Goal: Task Accomplishment & Management: Manage account settings

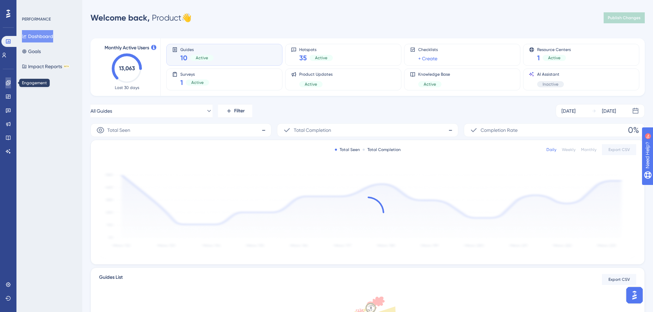
click at [8, 83] on icon at bounding box center [8, 83] width 4 height 4
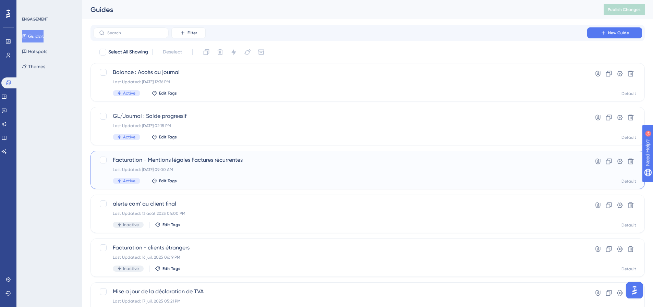
click at [253, 170] on div "Last Updated: 24 sept. 2025 09:00 AM" at bounding box center [340, 169] width 455 height 5
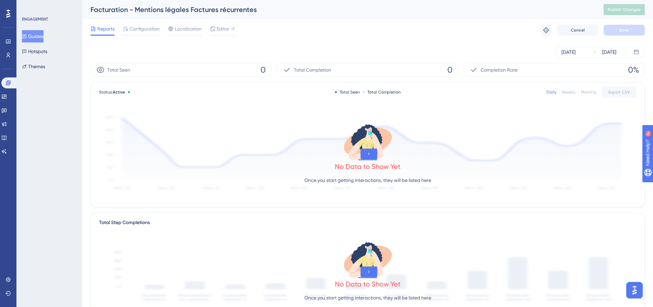
click at [38, 33] on button "Guides" at bounding box center [33, 36] width 22 height 12
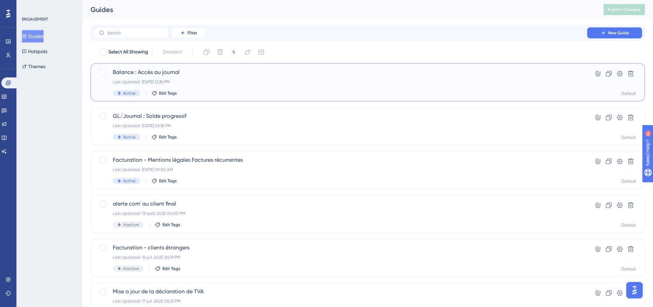
click at [199, 85] on div "Balance : Accès au journal Last Updated: 26 sept. 2025 12:36 PM Active Edit Tags" at bounding box center [340, 82] width 455 height 28
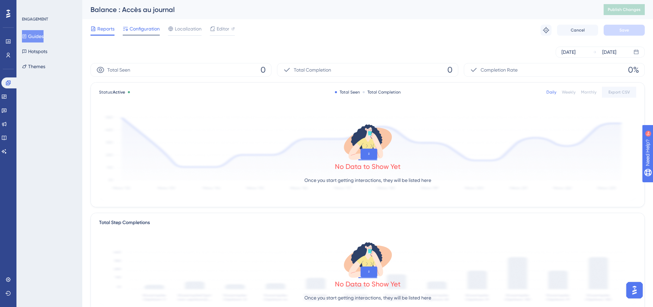
click at [140, 32] on span "Configuration" at bounding box center [145, 29] width 30 height 8
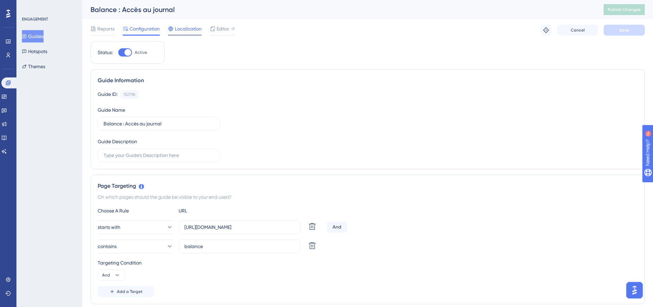
click at [184, 31] on span "Localization" at bounding box center [188, 29] width 27 height 8
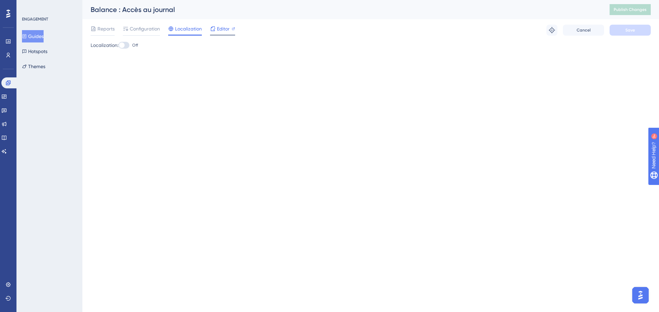
click at [223, 32] on span "Editor" at bounding box center [223, 29] width 13 height 8
click at [141, 26] on span "Configuration" at bounding box center [145, 29] width 30 height 8
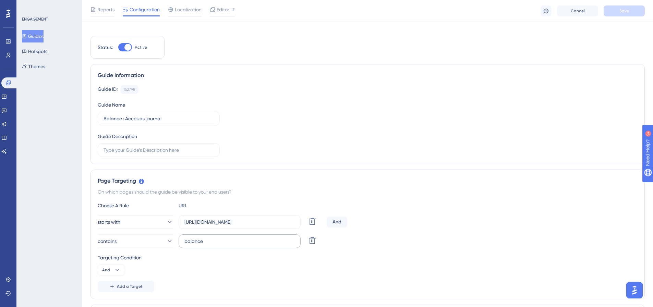
scroll to position [69, 0]
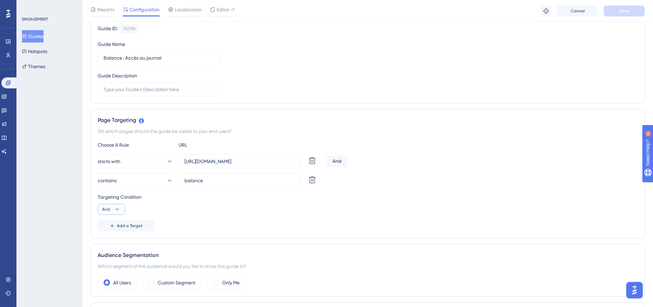
click at [118, 212] on icon at bounding box center [117, 209] width 7 height 7
click at [112, 244] on div "Or Or" at bounding box center [111, 243] width 13 height 14
click at [116, 211] on icon at bounding box center [117, 209] width 7 height 7
click at [111, 230] on span "And" at bounding box center [109, 229] width 9 height 8
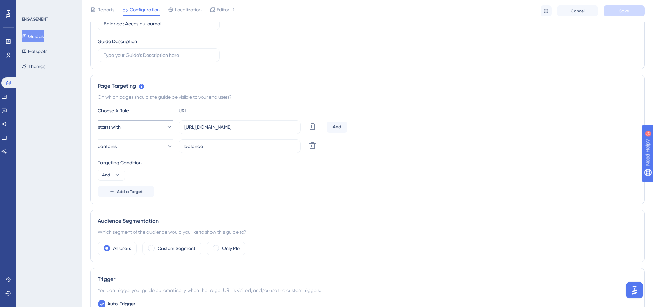
drag, startPoint x: 278, startPoint y: 131, endPoint x: 235, endPoint y: 131, distance: 43.2
click at [173, 130] on div "starts with https://home.inqom.com/ Delete" at bounding box center [211, 127] width 226 height 14
click at [397, 167] on div "Targeting Condition And" at bounding box center [368, 170] width 540 height 22
drag, startPoint x: 259, startPoint y: 127, endPoint x: 179, endPoint y: 129, distance: 79.3
click at [179, 129] on label "https://home.inqom.com/" at bounding box center [240, 127] width 122 height 14
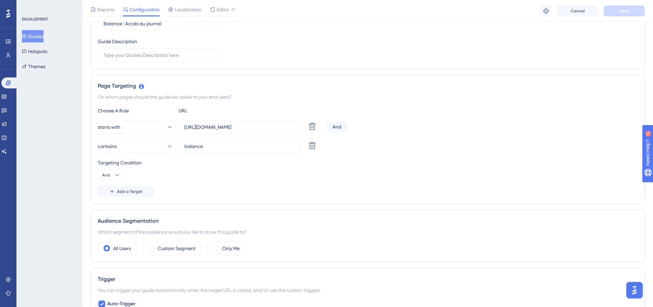
click at [218, 175] on div "Targeting Condition And" at bounding box center [368, 170] width 540 height 22
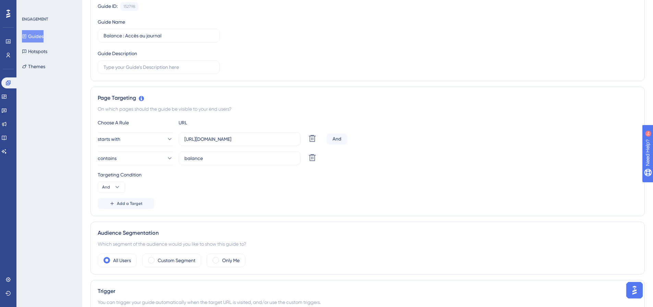
scroll to position [0, 0]
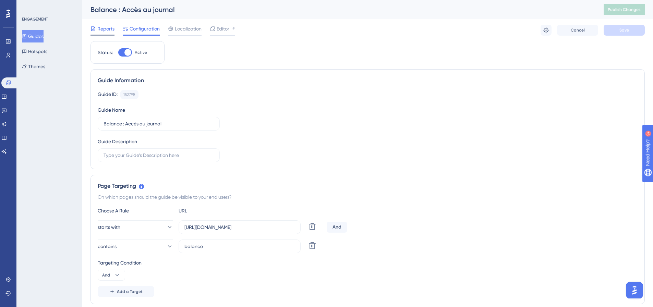
click at [111, 29] on span "Reports" at bounding box center [105, 29] width 17 height 8
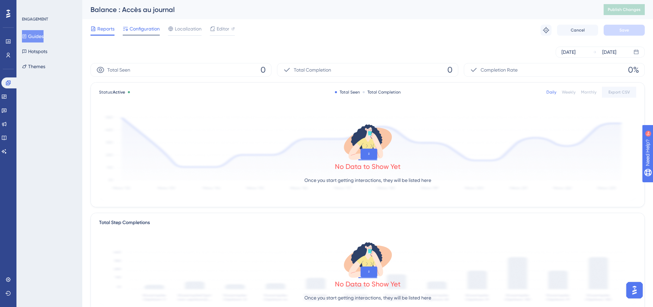
click at [131, 29] on span "Configuration" at bounding box center [145, 29] width 30 height 8
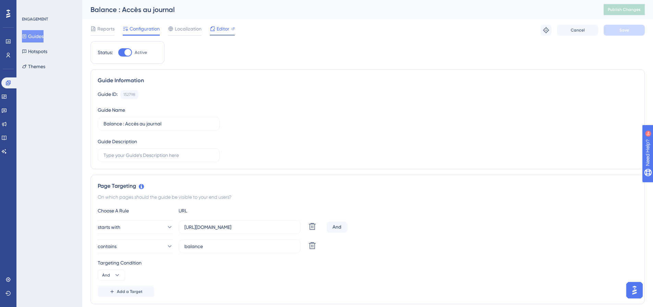
click at [223, 28] on span "Editor" at bounding box center [223, 29] width 13 height 8
click at [543, 28] on icon at bounding box center [546, 30] width 7 height 7
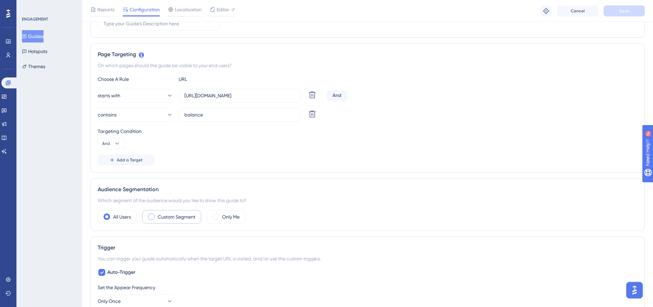
scroll to position [137, 0]
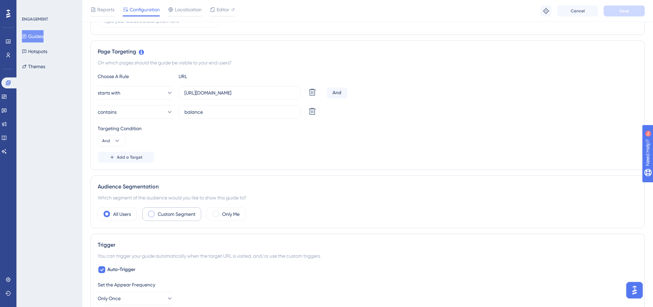
click at [151, 213] on span at bounding box center [151, 214] width 7 height 7
click at [157, 212] on input "radio" at bounding box center [157, 212] width 0 height 0
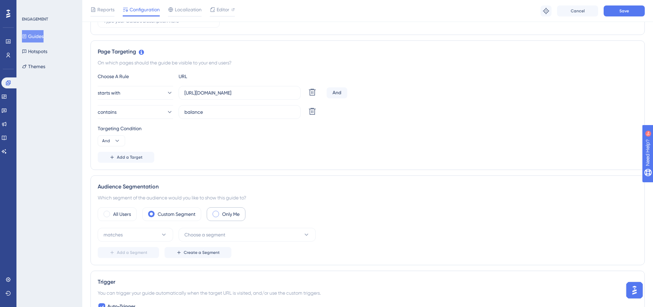
click at [217, 219] on div "Only Me" at bounding box center [226, 215] width 39 height 14
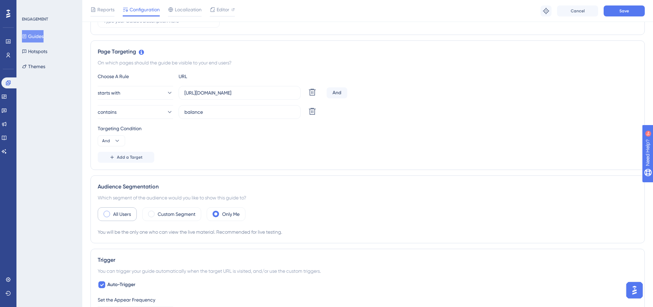
click at [115, 215] on label "All Users" at bounding box center [122, 214] width 18 height 8
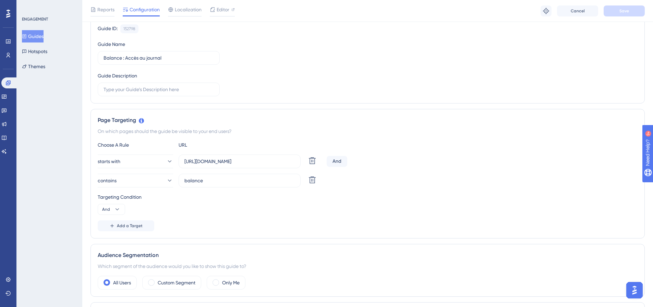
scroll to position [171, 0]
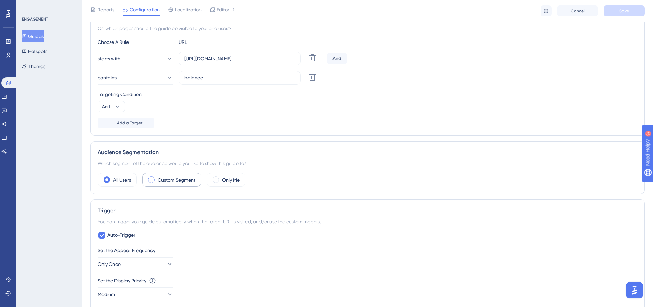
click at [171, 181] on label "Custom Segment" at bounding box center [177, 180] width 38 height 8
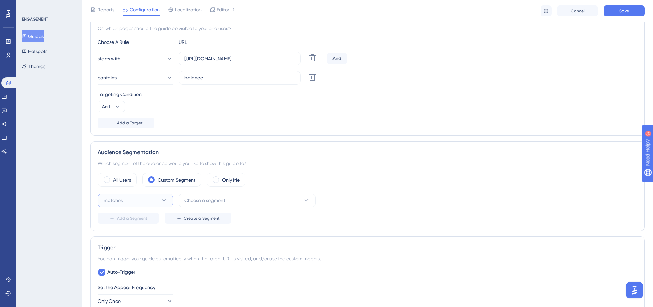
click at [163, 200] on icon at bounding box center [164, 200] width 7 height 7
click at [240, 198] on button "Choose a segment" at bounding box center [247, 201] width 137 height 14
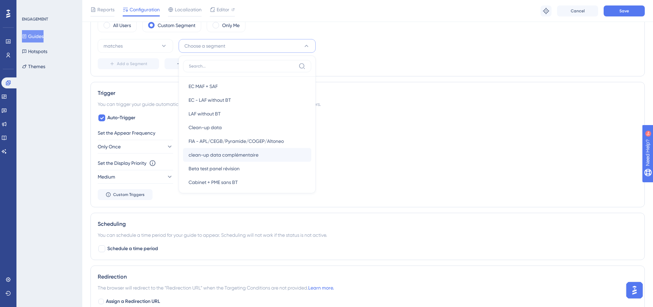
scroll to position [534, 0]
click at [407, 135] on div "Set the Appear Frequency" at bounding box center [368, 133] width 540 height 8
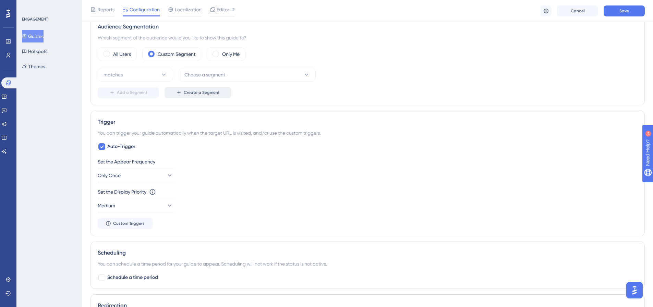
scroll to position [258, 0]
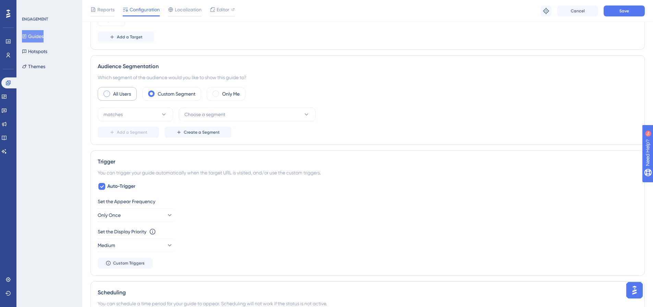
click at [118, 95] on label "All Users" at bounding box center [122, 94] width 18 height 8
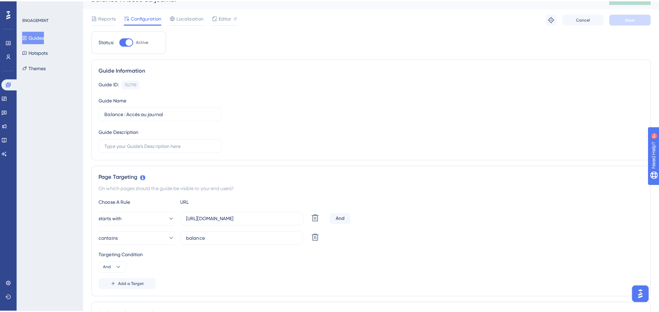
scroll to position [0, 0]
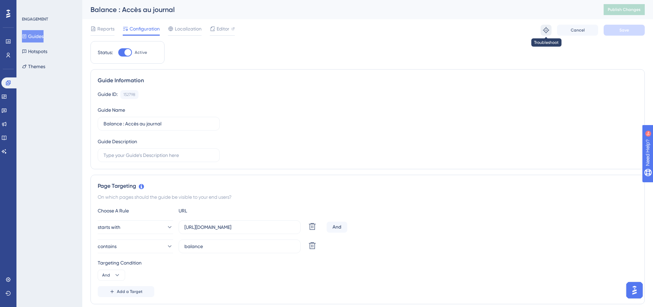
click at [542, 34] on button at bounding box center [546, 30] width 11 height 11
click at [222, 29] on span "Editor" at bounding box center [223, 29] width 13 height 8
click at [107, 26] on span "Reports" at bounding box center [105, 29] width 17 height 8
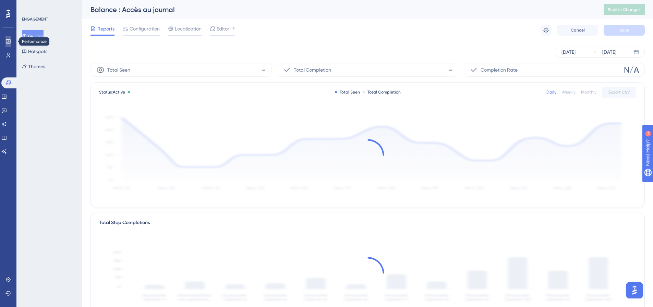
click at [9, 43] on icon at bounding box center [7, 41] width 5 height 5
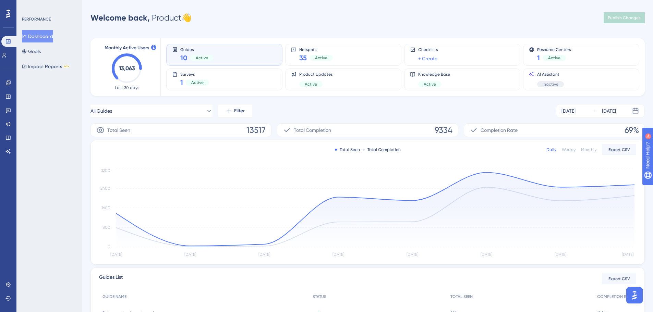
click at [210, 58] on div "Active" at bounding box center [201, 58] width 23 height 6
click at [42, 71] on button "Impact Reports BETA" at bounding box center [46, 66] width 48 height 12
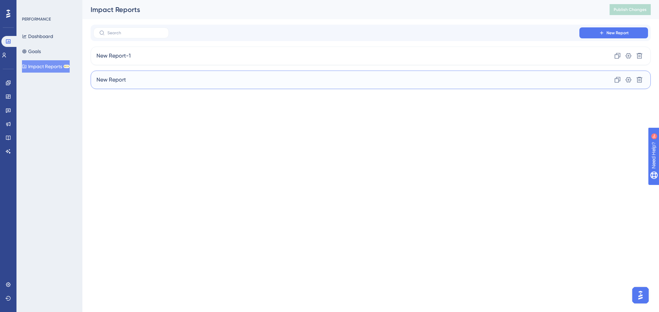
click at [174, 82] on div "New Report Clone Settings Delete" at bounding box center [371, 80] width 560 height 19
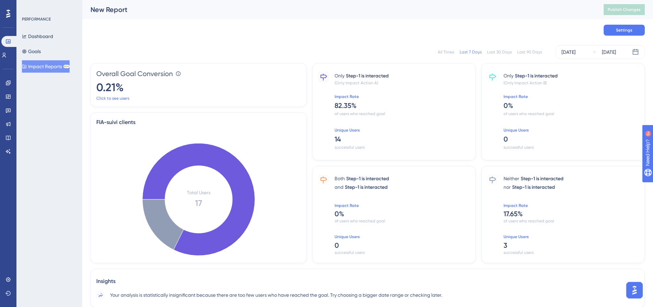
click at [54, 67] on button "Impact Reports BETA" at bounding box center [46, 66] width 48 height 12
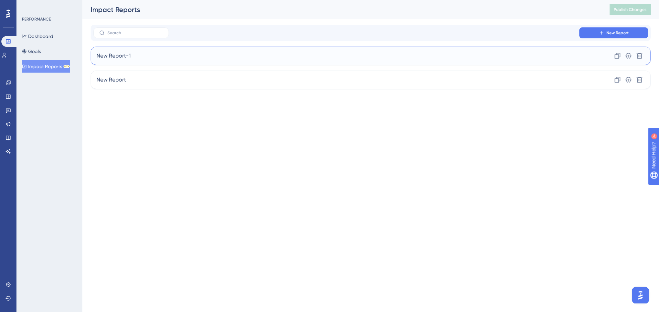
click at [125, 58] on span "New Report-1" at bounding box center [113, 56] width 34 height 8
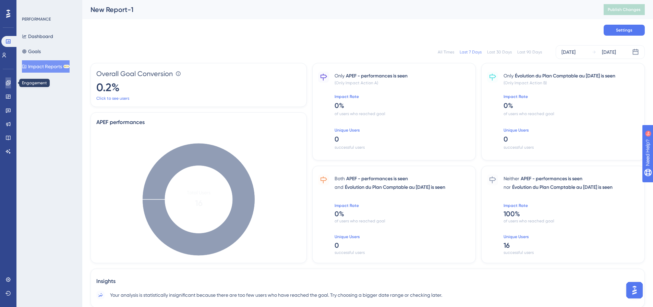
click at [10, 85] on icon at bounding box center [7, 82] width 5 height 5
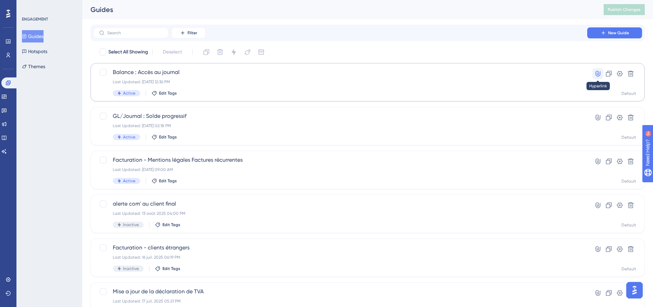
click at [600, 73] on icon at bounding box center [598, 73] width 7 height 7
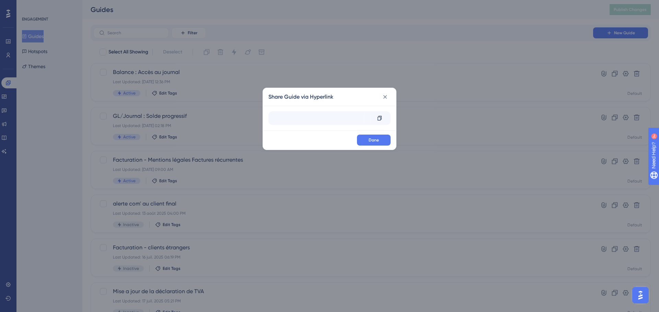
scroll to position [0, 36]
drag, startPoint x: 362, startPoint y: 120, endPoint x: 271, endPoint y: 121, distance: 90.6
click at [271, 121] on div "https://home.inqom.com/clients/42261/billing/invoices?begin_date=2025-01-01&end…" at bounding box center [329, 118] width 122 height 14
click at [379, 118] on icon at bounding box center [379, 118] width 5 height 5
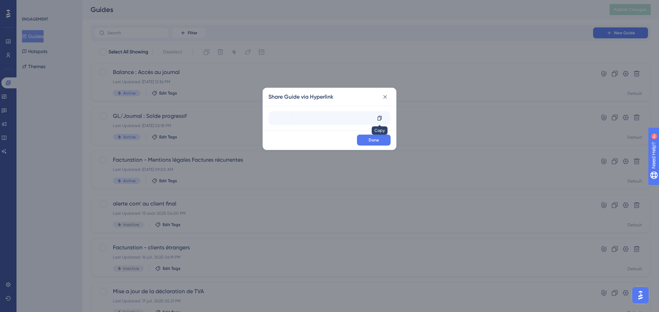
drag, startPoint x: 288, startPoint y: 120, endPoint x: 386, endPoint y: 120, distance: 98.1
click at [386, 120] on div "https://home.inqom.com/clients/42261/billing/invoices?begin_date=2025-01-01&end…" at bounding box center [329, 118] width 122 height 14
click at [386, 97] on icon at bounding box center [384, 97] width 7 height 7
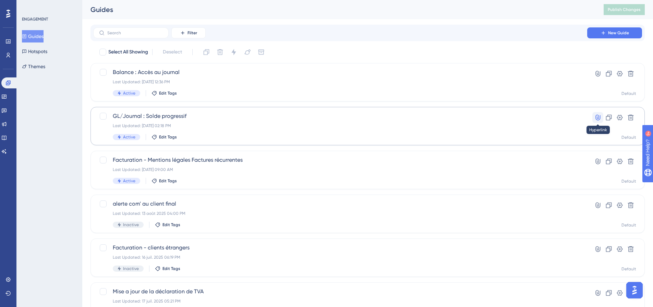
click at [602, 115] on button at bounding box center [598, 117] width 11 height 11
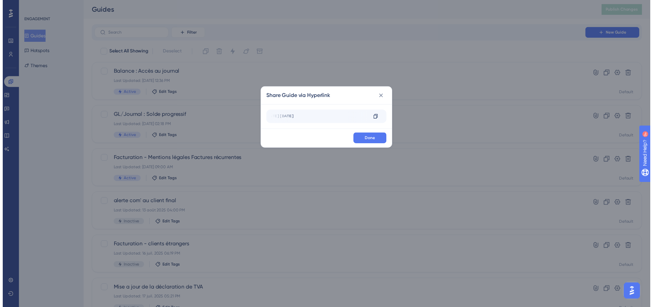
scroll to position [0, 66]
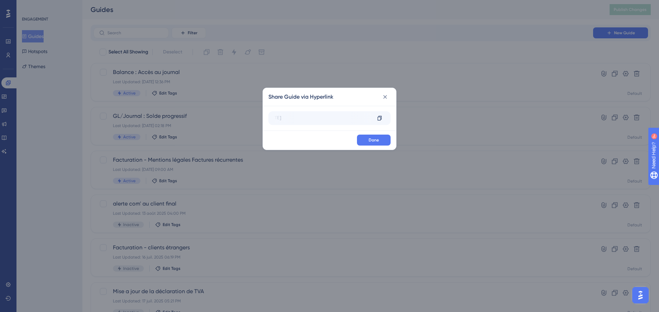
drag, startPoint x: 355, startPoint y: 117, endPoint x: 381, endPoint y: 110, distance: 26.4
click at [345, 121] on div "https://home.inqom.com/clients/42261/billing/invoices?begin_date=2025-01-01&end…" at bounding box center [322, 118] width 97 height 11
click at [387, 98] on icon at bounding box center [384, 97] width 7 height 7
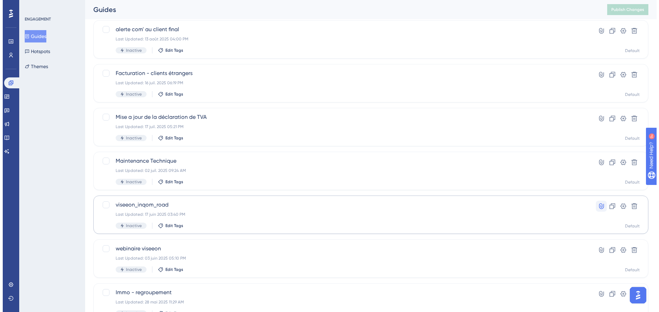
scroll to position [206, 0]
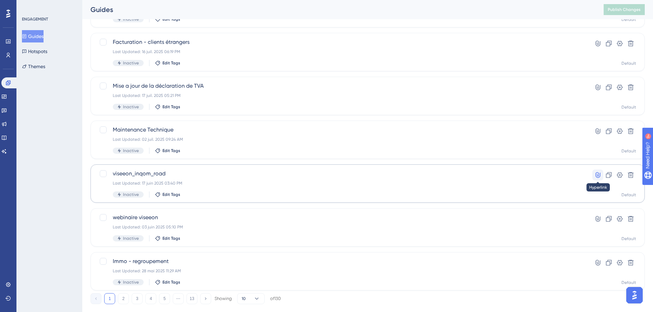
click at [598, 175] on icon at bounding box center [598, 175] width 7 height 7
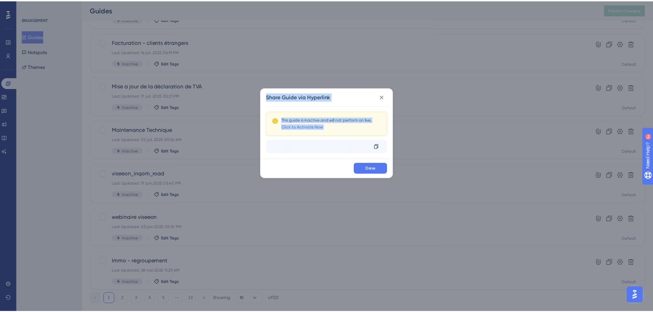
scroll to position [0, 0]
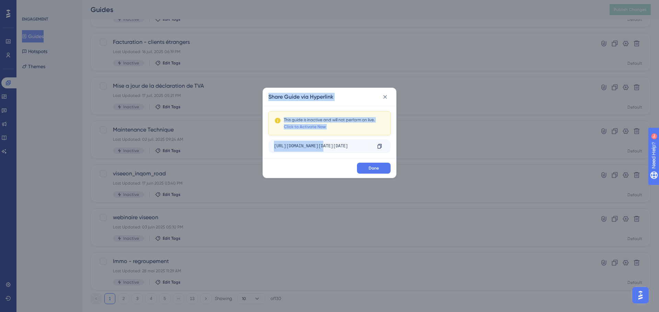
drag, startPoint x: 322, startPoint y: 146, endPoint x: 364, endPoint y: 150, distance: 41.4
click at [364, 150] on div "https://home.inqom.com/clients/24656/data-controller/42f8ab9d-e97e-452d-9261-06…" at bounding box center [322, 146] width 97 height 11
click at [384, 96] on icon at bounding box center [385, 97] width 4 height 4
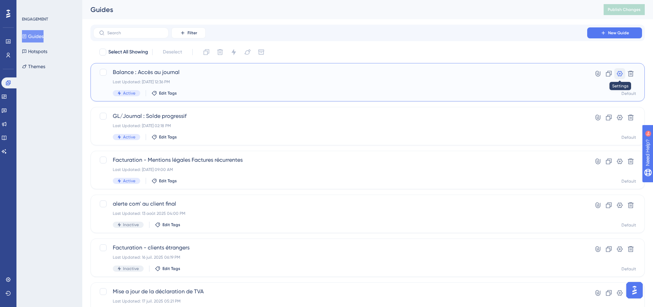
click at [619, 75] on icon at bounding box center [620, 73] width 7 height 7
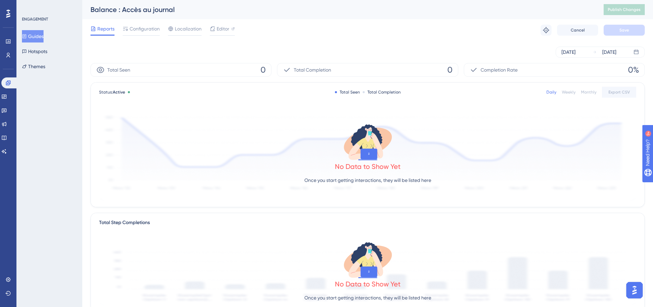
click at [365, 157] on icon at bounding box center [368, 154] width 17 height 11
click at [145, 33] on div "Configuration" at bounding box center [141, 30] width 37 height 11
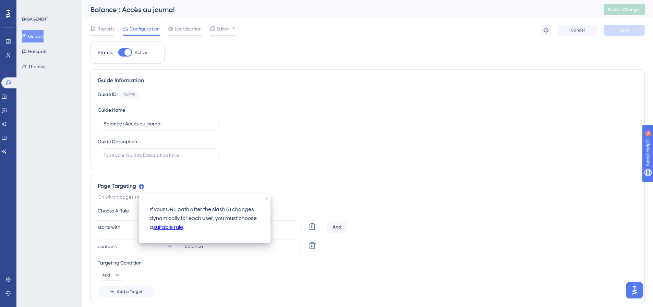
click at [255, 169] on div "Guide Information Guide ID: 152798 Copy Guide Name Balance : Accès au journal G…" at bounding box center [368, 119] width 555 height 100
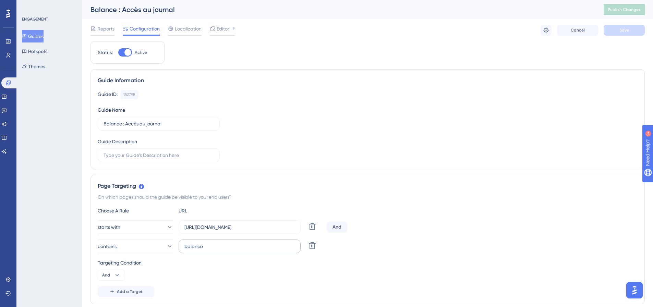
click at [182, 250] on label "balance" at bounding box center [240, 247] width 122 height 14
click at [185, 250] on input "balance" at bounding box center [240, 247] width 110 height 8
click at [185, 248] on input "balance" at bounding box center [240, 247] width 110 height 8
click at [186, 247] on input "balance" at bounding box center [240, 247] width 110 height 8
type input "/balance"
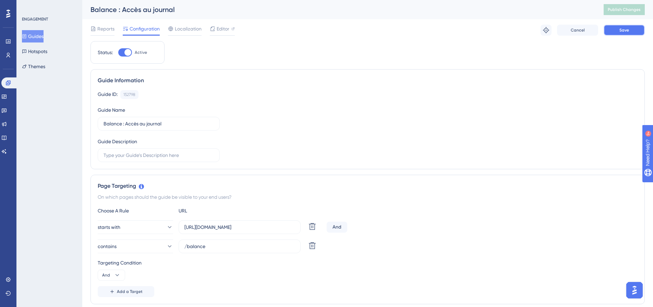
click at [624, 33] on button "Save" at bounding box center [624, 30] width 41 height 11
click at [633, 10] on span "Publish Changes" at bounding box center [624, 9] width 33 height 5
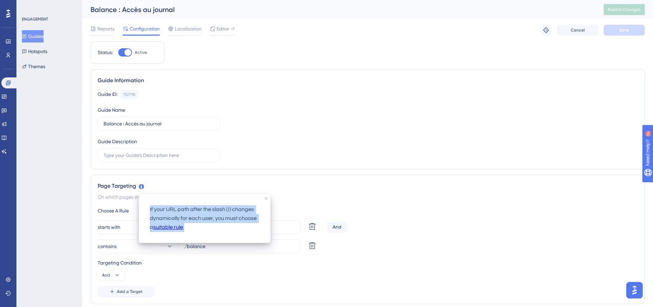
drag, startPoint x: 209, startPoint y: 229, endPoint x: 149, endPoint y: 208, distance: 63.9
click at [149, 208] on div "If your URL path after the slash (/) changes dynamically for each user, you mus…" at bounding box center [204, 219] width 121 height 38
copy p "If your URL path after the slash (/) changes dynamically for each user, you mus…"
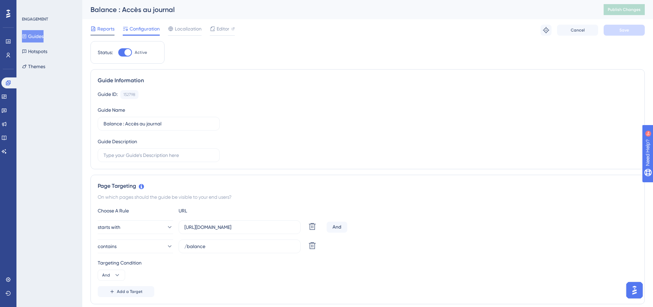
click at [110, 31] on span "Reports" at bounding box center [105, 29] width 17 height 8
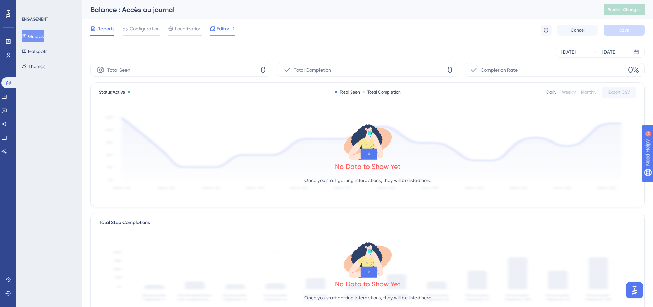
click at [225, 30] on span "Editor" at bounding box center [223, 29] width 13 height 8
click at [26, 34] on button "Guides" at bounding box center [33, 36] width 22 height 12
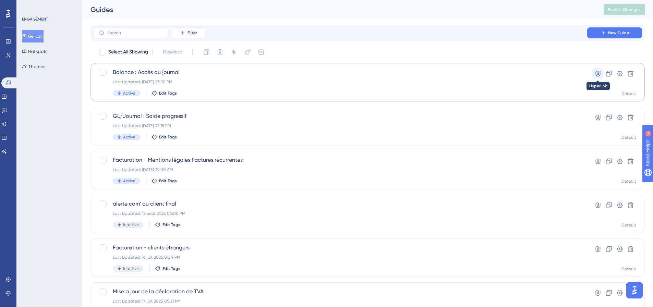
click at [596, 76] on icon at bounding box center [598, 73] width 7 height 7
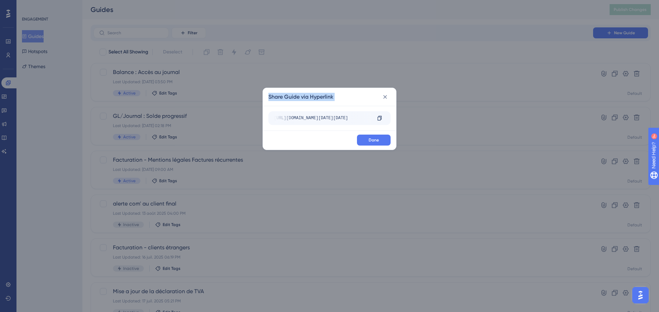
scroll to position [0, 172]
drag, startPoint x: 274, startPoint y: 117, endPoint x: 374, endPoint y: 121, distance: 100.3
click at [374, 121] on div "https://home.inqom.com/clients/42261/billing/invoices?begin_date=2025-01-01&end…" at bounding box center [329, 118] width 122 height 14
click at [199, 119] on div "https://home.inqom.com/clients/42261/billing/invoices?begin_date=2025-01-01&end…" at bounding box center [150, 118] width 97 height 11
drag, startPoint x: 368, startPoint y: 117, endPoint x: 267, endPoint y: 119, distance: 101.2
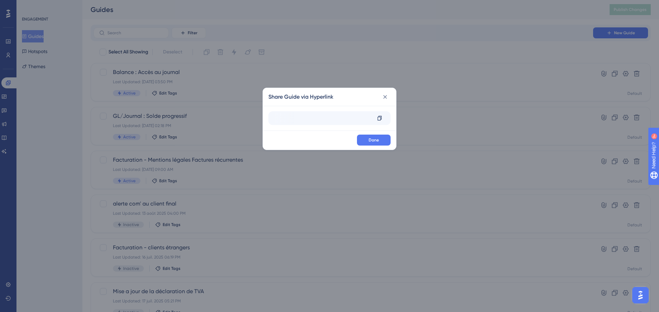
click at [267, 119] on div "https://home.inqom.com/clients/42261/billing/invoices?begin_date=2025-01-01&end…" at bounding box center [329, 118] width 133 height 25
click at [251, 119] on div "https://home.inqom.com/clients/42261/billing/invoices?begin_date=2025-01-01&end…" at bounding box center [202, 118] width 97 height 11
drag, startPoint x: 318, startPoint y: 119, endPoint x: 333, endPoint y: 122, distance: 15.3
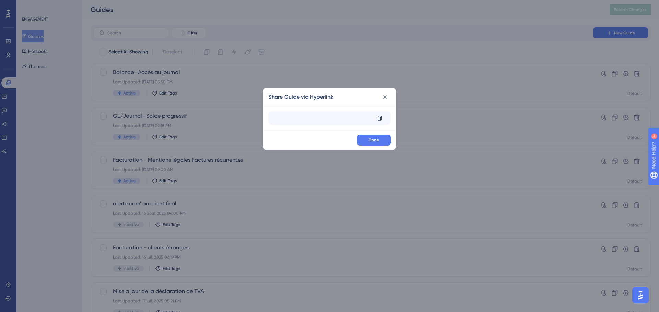
click at [323, 123] on div "https://home.inqom.com/clients/42261/billing/invoices?begin_date=2025-01-01&end…" at bounding box center [322, 118] width 97 height 11
drag, startPoint x: 369, startPoint y: 119, endPoint x: 265, endPoint y: 122, distance: 104.3
click at [201, 121] on div "Share Guide via Hyperlink https://home.inqom.com/clients/42261/billing/invoices…" at bounding box center [329, 156] width 659 height 312
click at [300, 121] on div "https://home.inqom.com/clients/42261/billing/invoices?begin_date=2025-01-01&end…" at bounding box center [322, 118] width 97 height 11
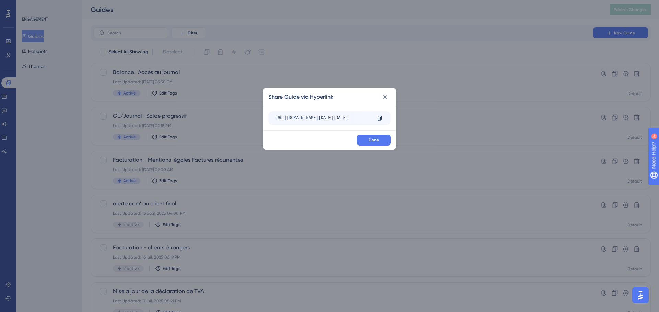
click at [274, 119] on div "https://home.inqom.com/clients/42261/billing/invoices?begin_date=2025-01-01&end…" at bounding box center [329, 118] width 122 height 14
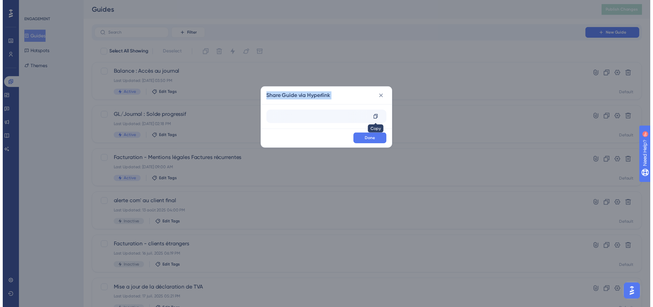
scroll to position [0, 172]
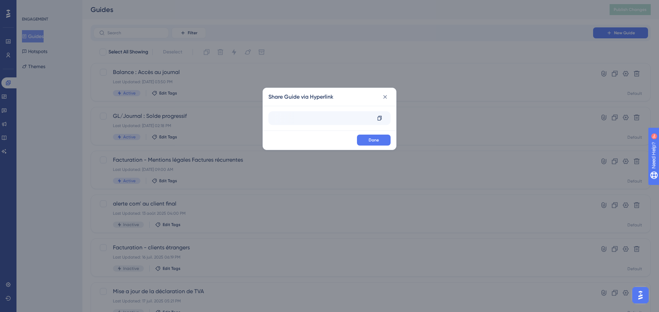
drag, startPoint x: 275, startPoint y: 119, endPoint x: 374, endPoint y: 117, distance: 98.8
click at [374, 117] on div "https://home.inqom.com/clients/42261/billing/invoices?begin_date=2025-01-01&end…" at bounding box center [329, 118] width 122 height 14
click at [372, 140] on span "Done" at bounding box center [373, 140] width 10 height 5
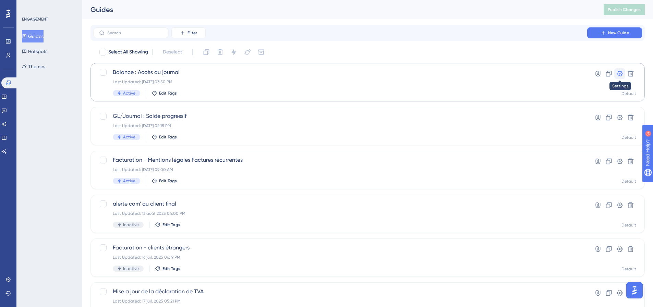
click at [619, 73] on icon at bounding box center [620, 73] width 7 height 7
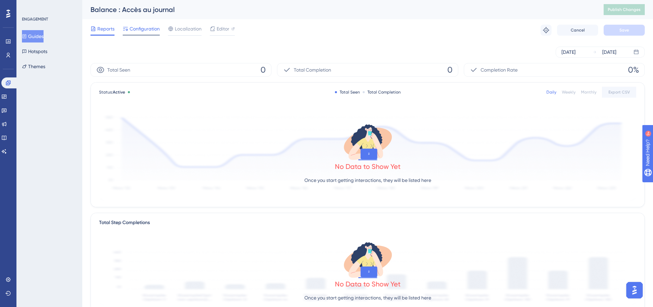
click at [149, 30] on span "Configuration" at bounding box center [145, 29] width 30 height 8
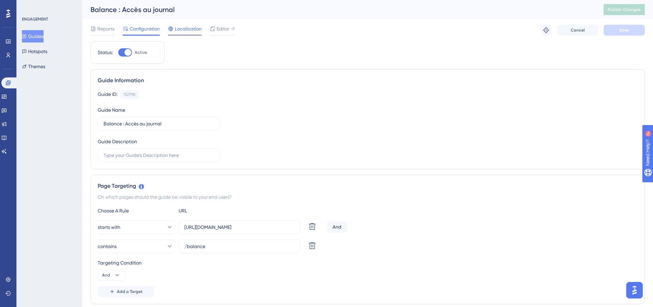
click at [192, 31] on span "Localization" at bounding box center [188, 29] width 27 height 8
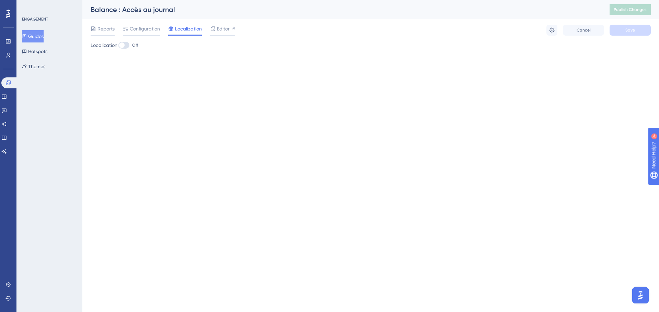
click at [128, 43] on div at bounding box center [123, 45] width 11 height 7
click at [118, 45] on input "Off" at bounding box center [118, 45] width 0 height 0
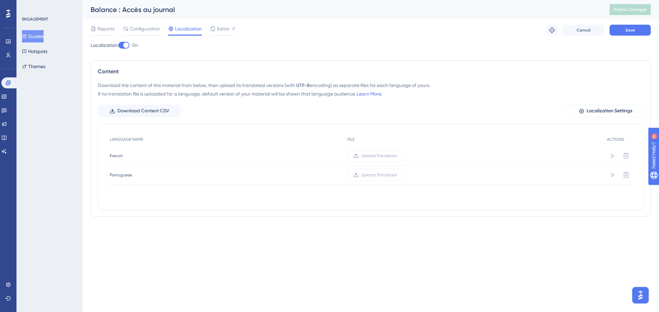
click at [128, 43] on div at bounding box center [125, 45] width 5 height 5
click at [118, 45] on input "On" at bounding box center [118, 45] width 0 height 0
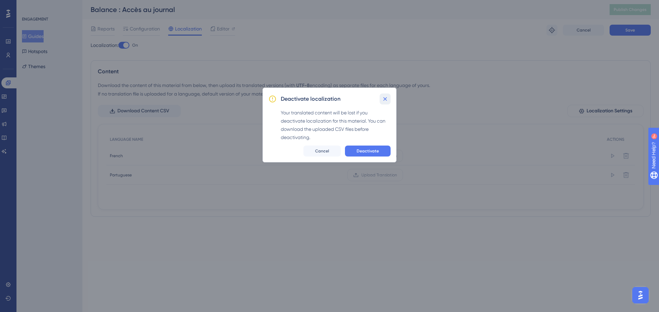
click at [386, 99] on icon at bounding box center [384, 99] width 7 height 7
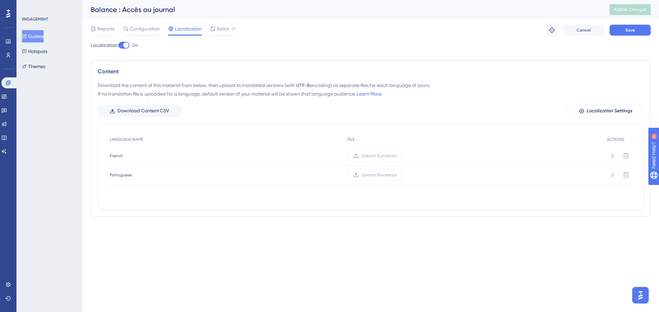
click at [124, 42] on div at bounding box center [123, 45] width 11 height 7
click at [118, 45] on input "On" at bounding box center [118, 45] width 0 height 0
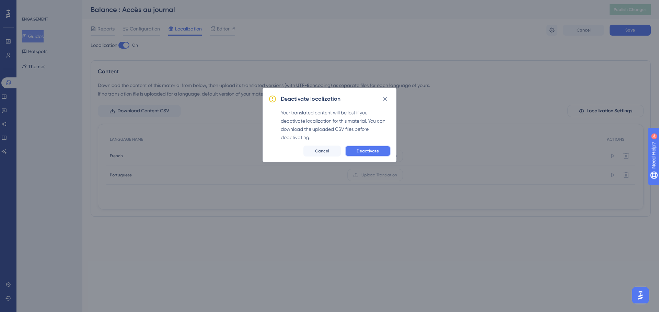
click at [386, 153] on button "Deactivate" at bounding box center [368, 151] width 46 height 11
checkbox input "false"
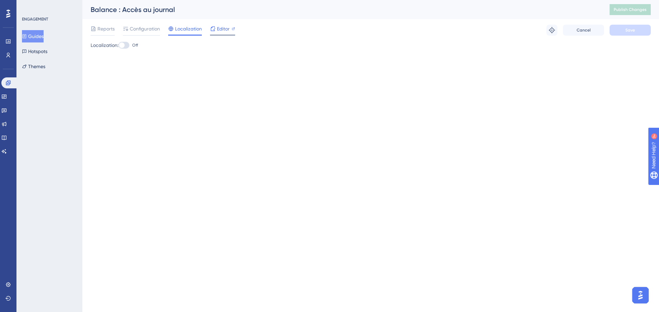
click at [216, 29] on div "Editor" at bounding box center [222, 29] width 25 height 8
click at [213, 27] on icon at bounding box center [213, 28] width 4 height 4
click at [127, 25] on div at bounding box center [125, 29] width 5 height 8
click at [102, 29] on span "Reports" at bounding box center [105, 29] width 17 height 8
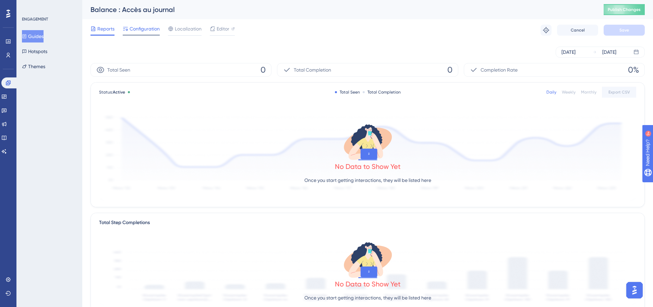
click at [147, 30] on span "Configuration" at bounding box center [145, 29] width 30 height 8
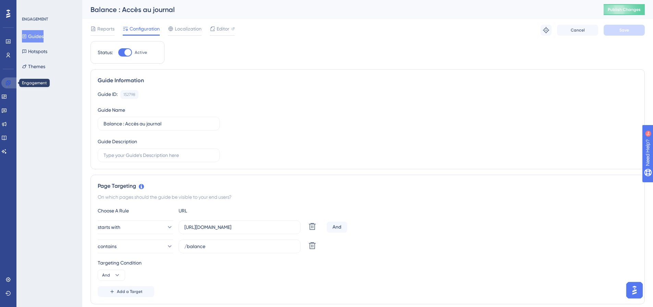
click at [13, 85] on link at bounding box center [9, 83] width 16 height 11
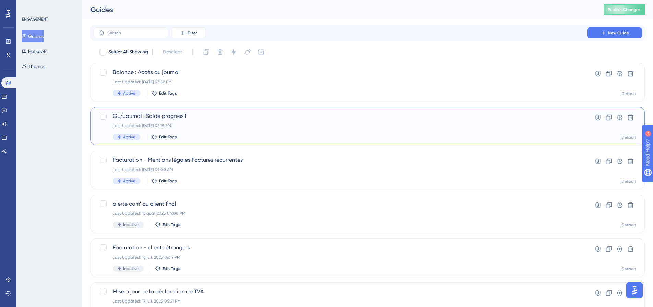
click at [179, 119] on span "GL/Journal : Solde progressif" at bounding box center [340, 116] width 455 height 8
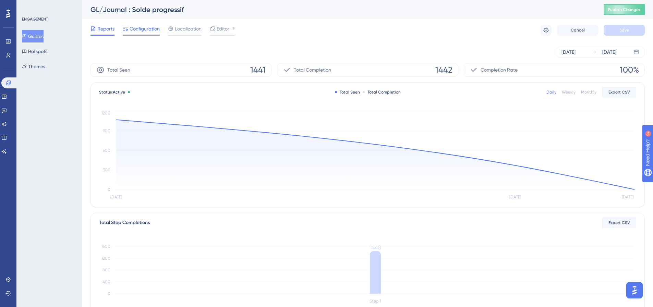
click at [146, 28] on span "Configuration" at bounding box center [145, 29] width 30 height 8
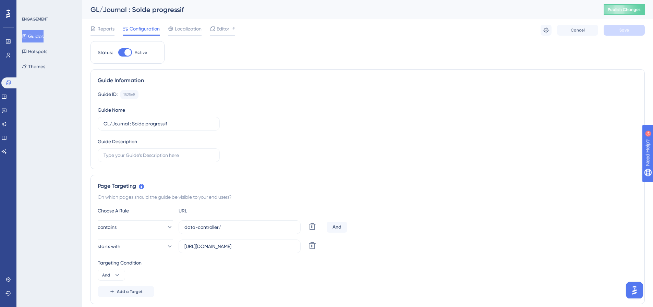
click at [39, 33] on button "Guides" at bounding box center [33, 36] width 22 height 12
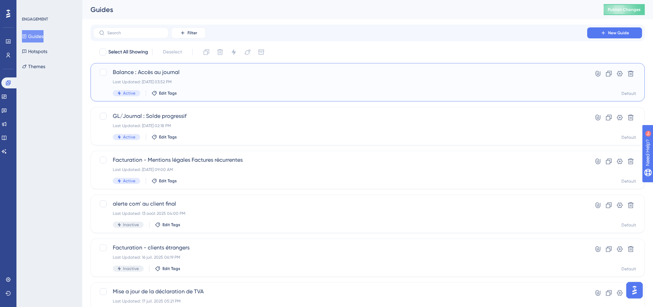
click at [161, 73] on span "Balance : Accès au journal" at bounding box center [340, 72] width 455 height 8
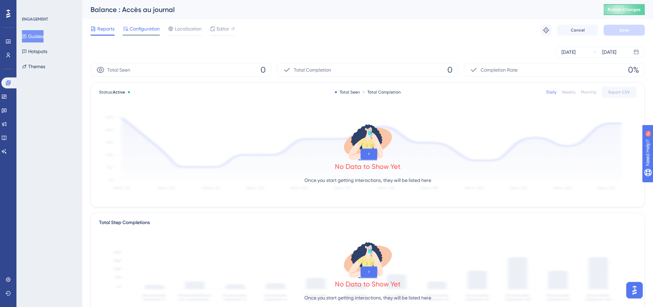
click at [135, 30] on span "Configuration" at bounding box center [145, 29] width 30 height 8
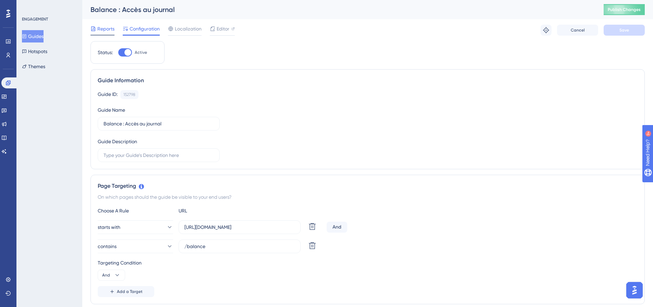
click at [104, 29] on span "Reports" at bounding box center [105, 29] width 17 height 8
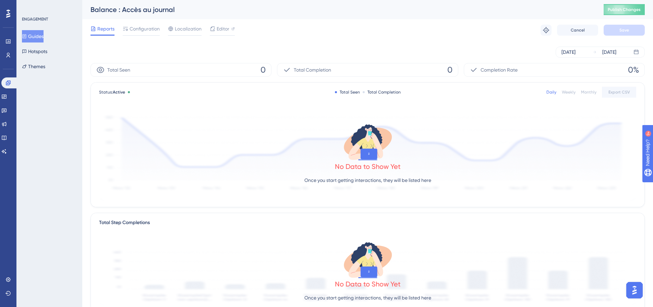
click at [42, 39] on button "Guides" at bounding box center [33, 36] width 22 height 12
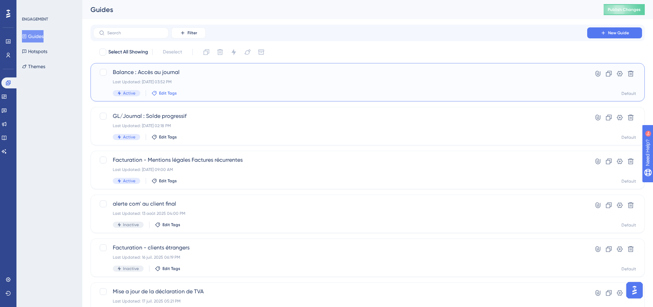
click at [163, 91] on span "Edit Tags" at bounding box center [168, 93] width 18 height 5
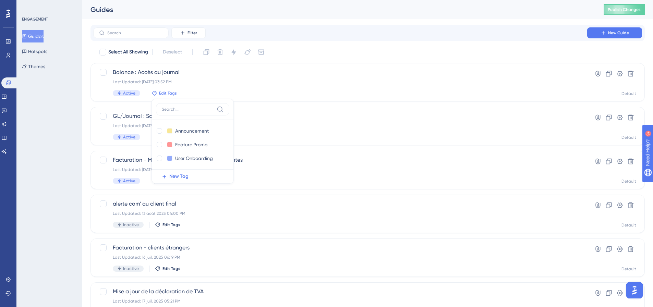
click at [342, 44] on div "Filter New Guide Select All Showing Deselect Balance : Accès au journal Last Up…" at bounding box center [368, 268] width 555 height 486
click at [165, 114] on span "GL/Journal : Solde progressif" at bounding box center [340, 116] width 455 height 8
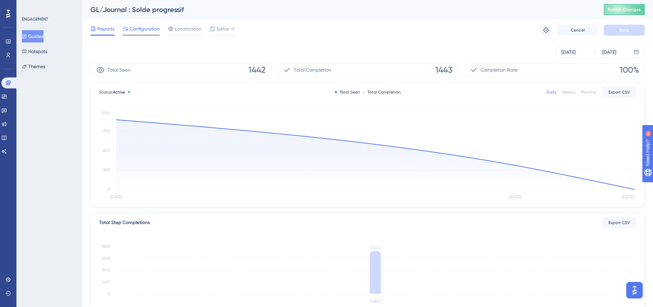
click at [139, 32] on span "Configuration" at bounding box center [145, 29] width 30 height 8
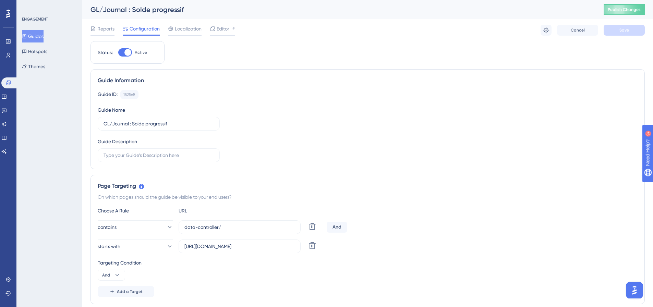
click at [44, 38] on button "Guides" at bounding box center [33, 36] width 22 height 12
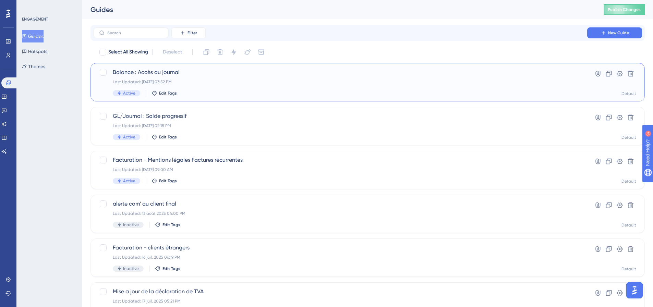
click at [177, 74] on span "Balance : Accès au journal" at bounding box center [340, 72] width 455 height 8
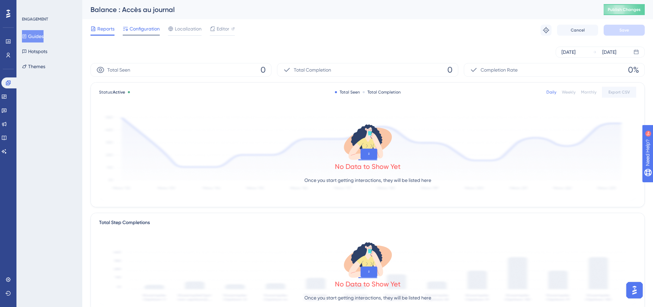
click at [133, 25] on span "Configuration" at bounding box center [145, 29] width 30 height 8
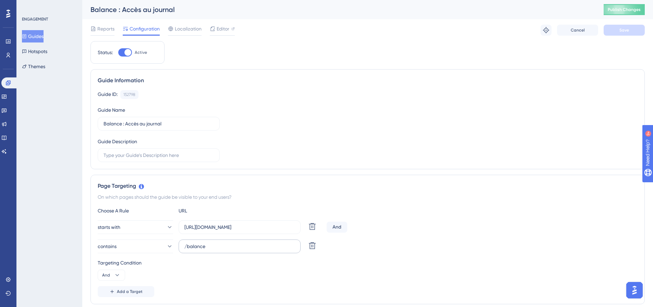
click at [237, 241] on label "/balance" at bounding box center [240, 247] width 122 height 14
click at [237, 243] on input "/balance" at bounding box center [240, 247] width 110 height 8
type input "/balance?"
click at [625, 33] on button "Save" at bounding box center [624, 30] width 41 height 11
click at [635, 10] on span "Publish Changes" at bounding box center [624, 9] width 33 height 5
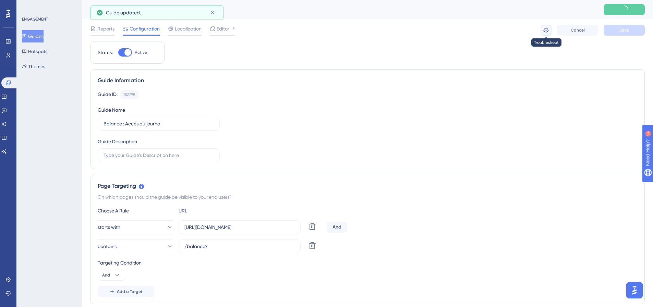
click at [546, 31] on icon at bounding box center [546, 30] width 6 height 6
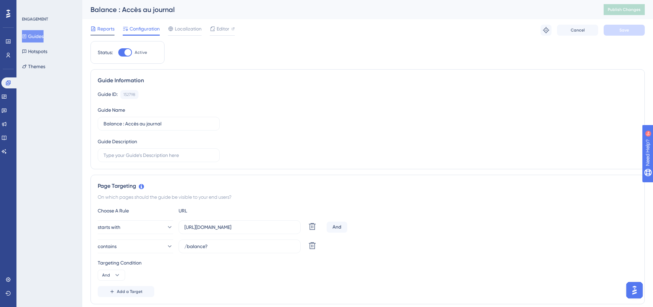
click at [103, 33] on div "Reports" at bounding box center [103, 30] width 24 height 11
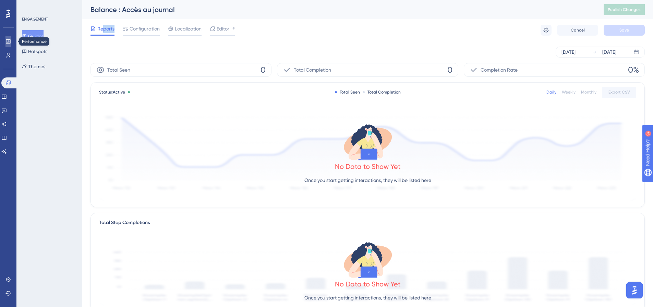
click at [5, 42] on link at bounding box center [7, 41] width 5 height 11
